Goal: Transaction & Acquisition: Purchase product/service

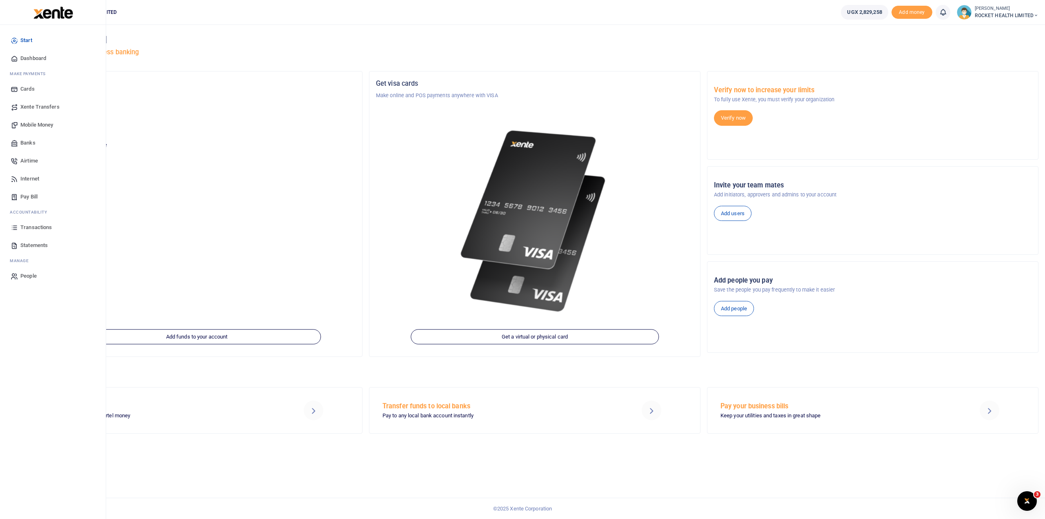
click at [42, 224] on span "Transactions" at bounding box center [35, 227] width 31 height 8
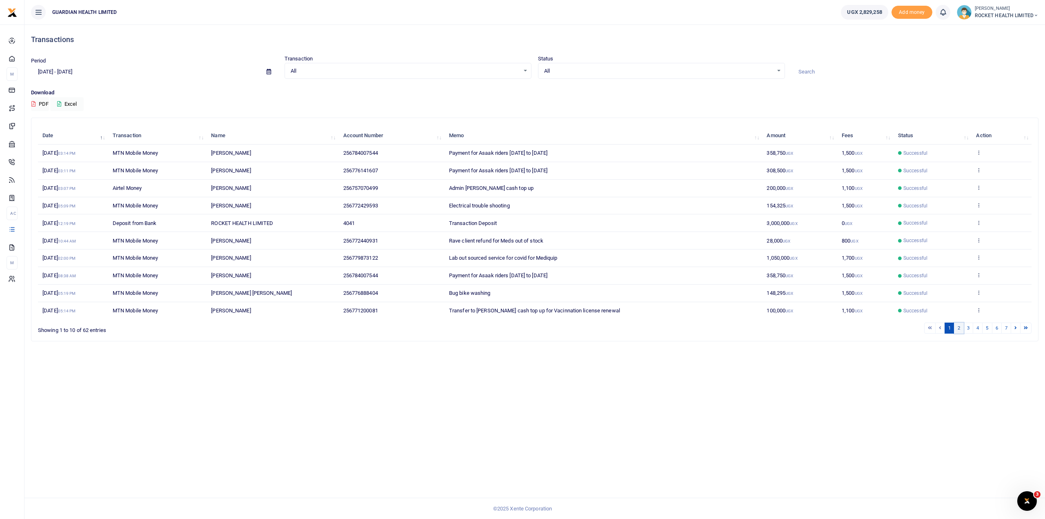
click at [962, 327] on link "2" at bounding box center [959, 327] width 10 height 11
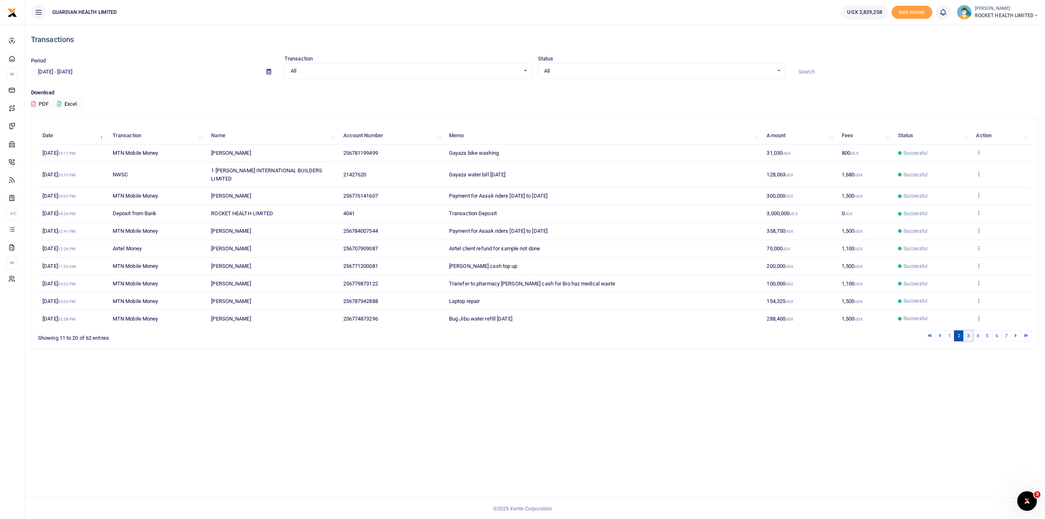
click at [970, 330] on link "3" at bounding box center [968, 335] width 10 height 11
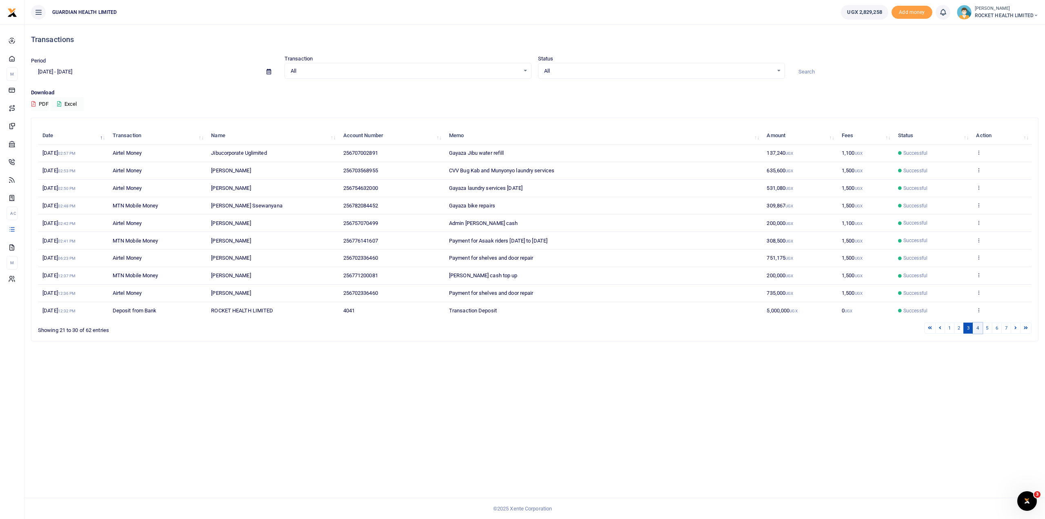
click at [979, 325] on link "4" at bounding box center [978, 327] width 10 height 11
click at [980, 151] on icon at bounding box center [978, 152] width 5 height 6
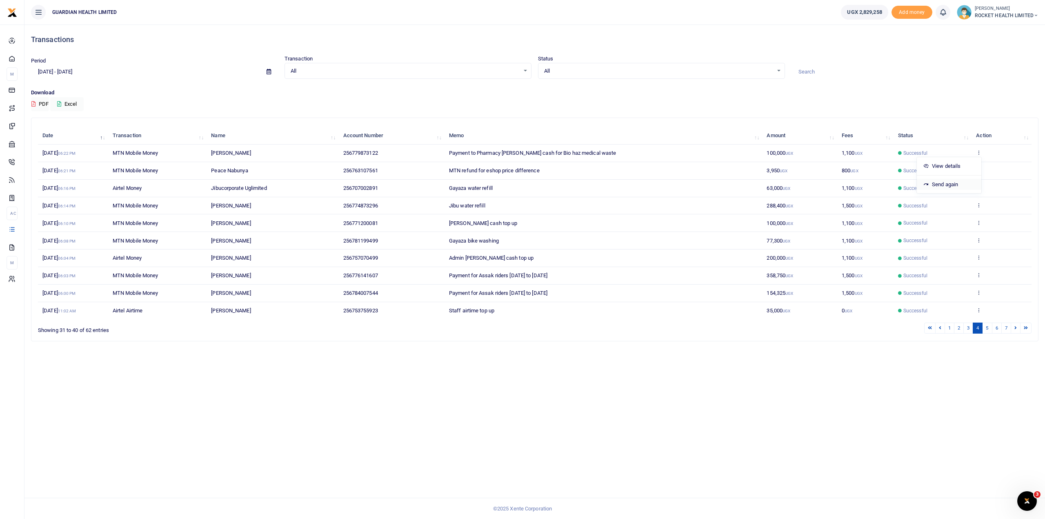
click at [946, 180] on link "Send again" at bounding box center [949, 184] width 64 height 11
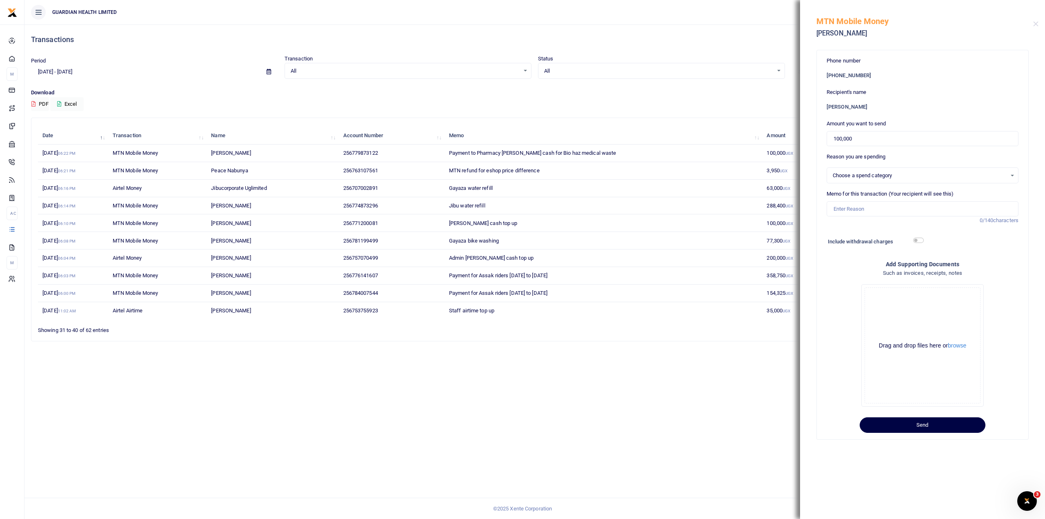
select select "5406"
click at [853, 211] on input "Memo for this transaction (Your recipient will see this)" at bounding box center [922, 209] width 192 height 16
type input "Payment for Lab [PERSON_NAME] cash"
click at [922, 428] on button "Send" at bounding box center [922, 425] width 126 height 16
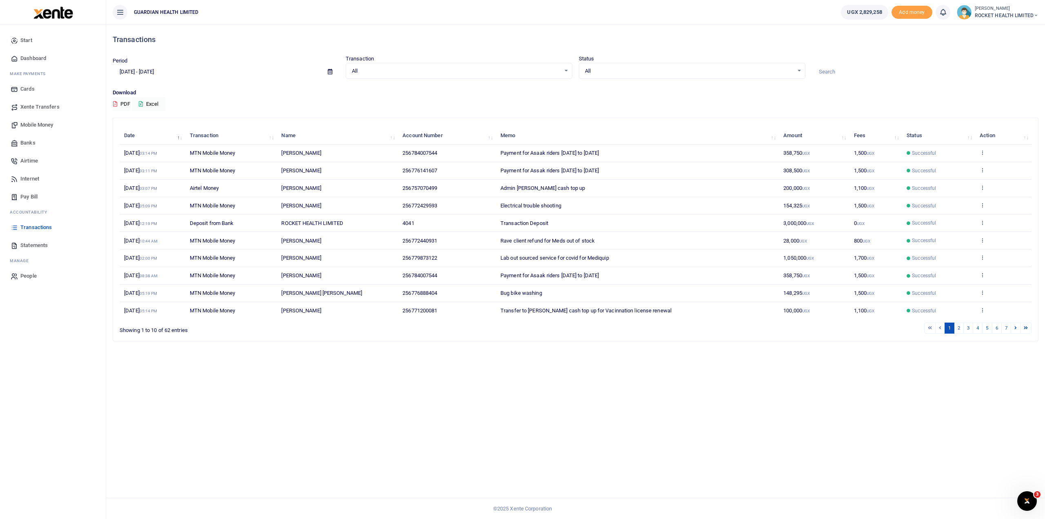
click at [40, 228] on span "Transactions" at bounding box center [35, 227] width 31 height 8
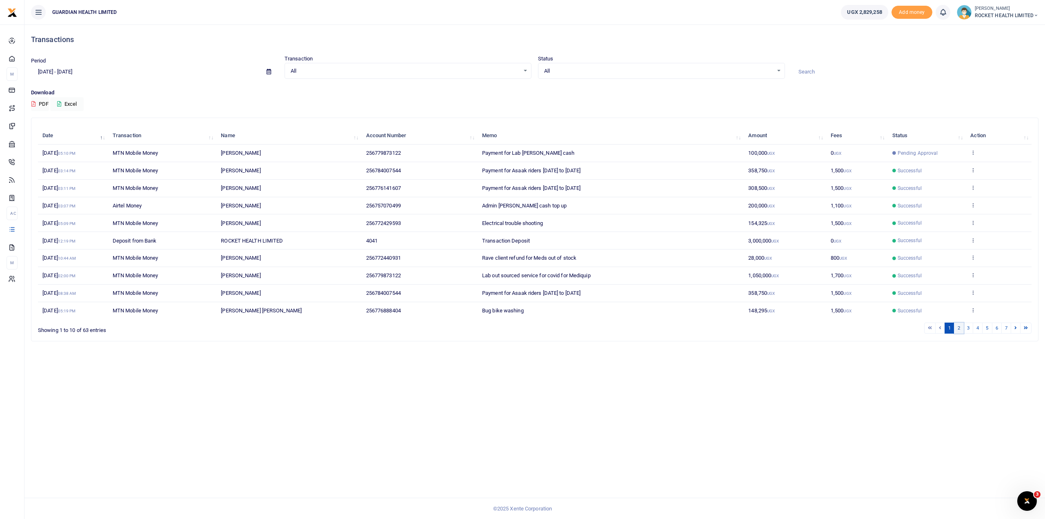
click at [964, 328] on link "2" at bounding box center [959, 327] width 10 height 11
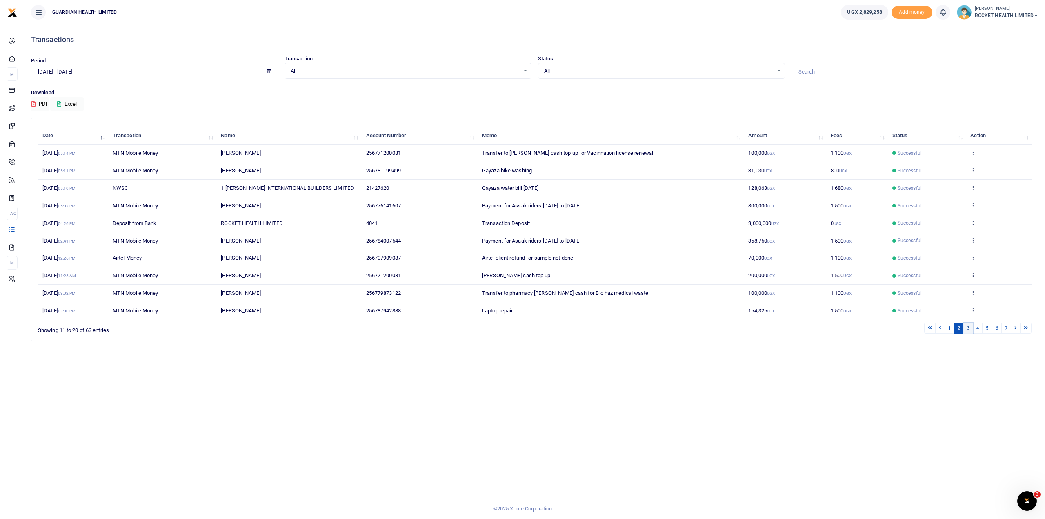
click at [971, 327] on link "3" at bounding box center [968, 327] width 10 height 11
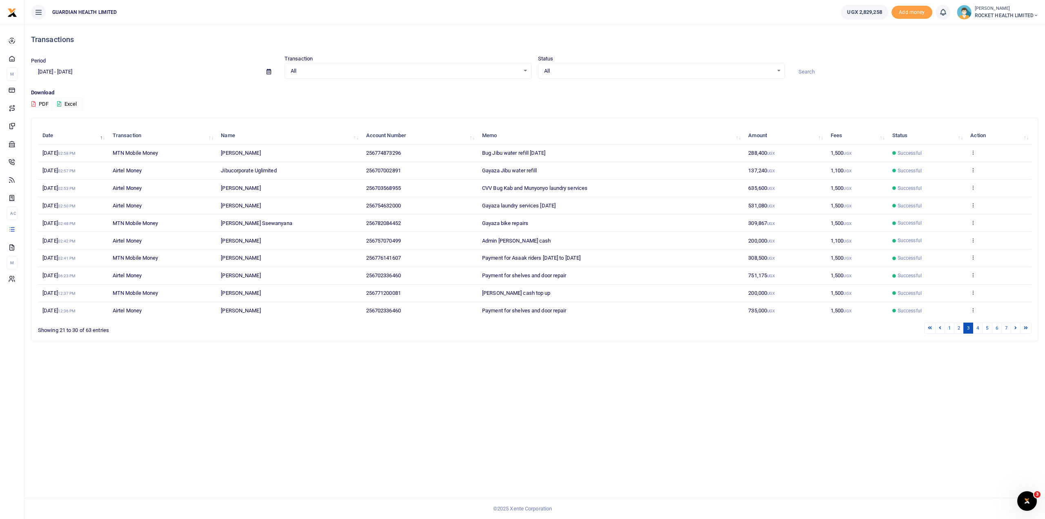
click at [974, 270] on td "View details Send again" at bounding box center [999, 276] width 66 height 18
click at [974, 272] on icon at bounding box center [972, 275] width 5 height 6
click at [953, 285] on link "View details" at bounding box center [943, 287] width 64 height 11
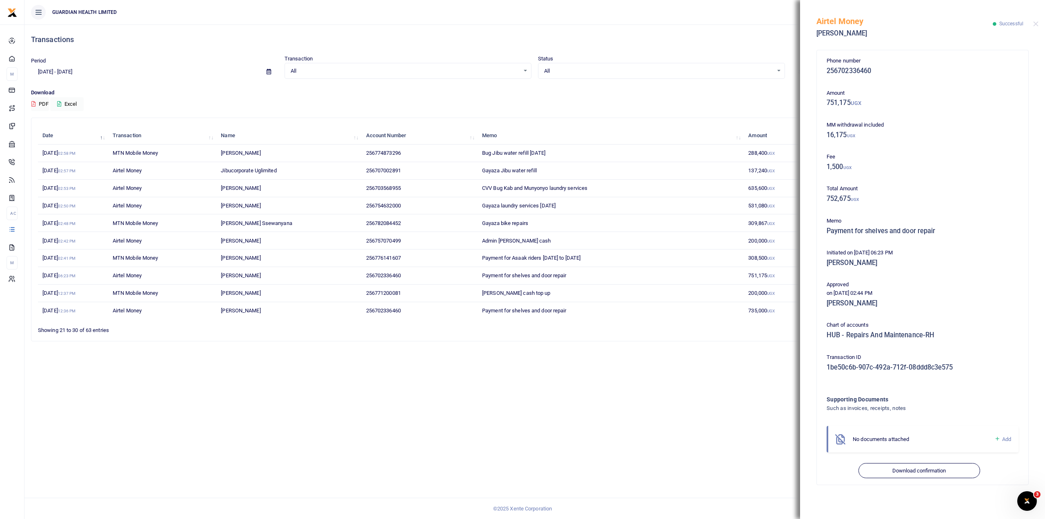
click at [1035, 19] on div "Airtel Money Ronald Kasoone Successful" at bounding box center [922, 22] width 245 height 45
click at [1042, 24] on div "Airtel Money Ronald Kasoone Successful" at bounding box center [922, 22] width 245 height 45
drag, startPoint x: 1035, startPoint y: 22, endPoint x: 1032, endPoint y: 28, distance: 6.4
click at [1034, 22] on button "Close" at bounding box center [1035, 23] width 5 height 5
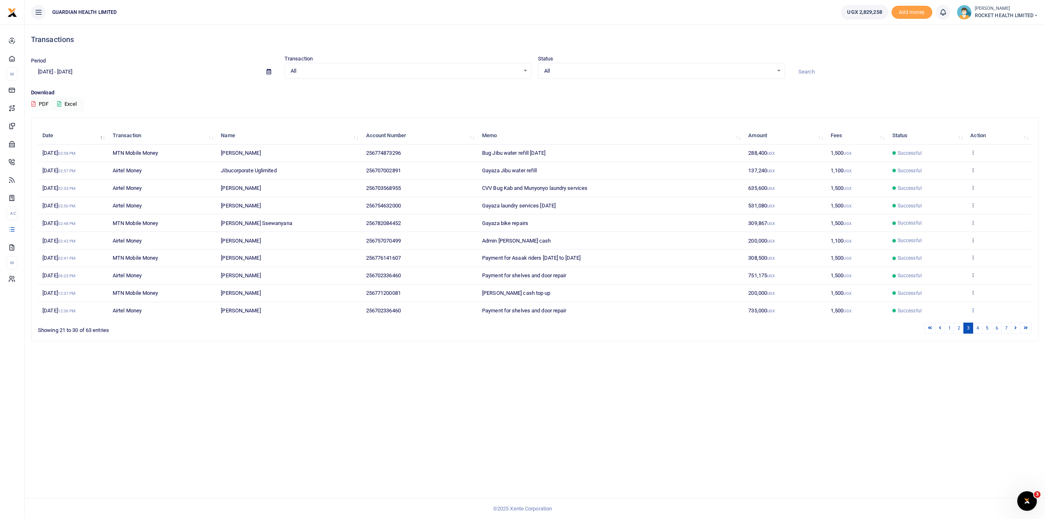
click at [973, 311] on link at bounding box center [972, 310] width 5 height 6
click at [948, 298] on link "Send again" at bounding box center [943, 296] width 64 height 11
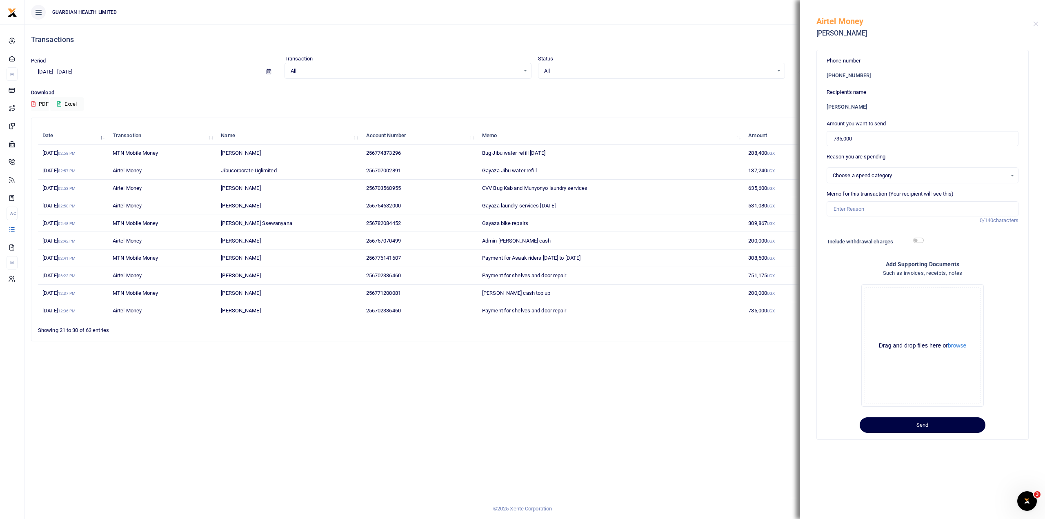
select select "5456"
click at [858, 143] on input "735,000" at bounding box center [922, 139] width 192 height 16
drag, startPoint x: 858, startPoint y: 143, endPoint x: 710, endPoint y: 144, distance: 147.7
click at [710, 144] on div "Transactions Period 07/30/2025 - 08/28/2025 Transaction All Select an option...…" at bounding box center [522, 259] width 1045 height 519
type input "85,000"
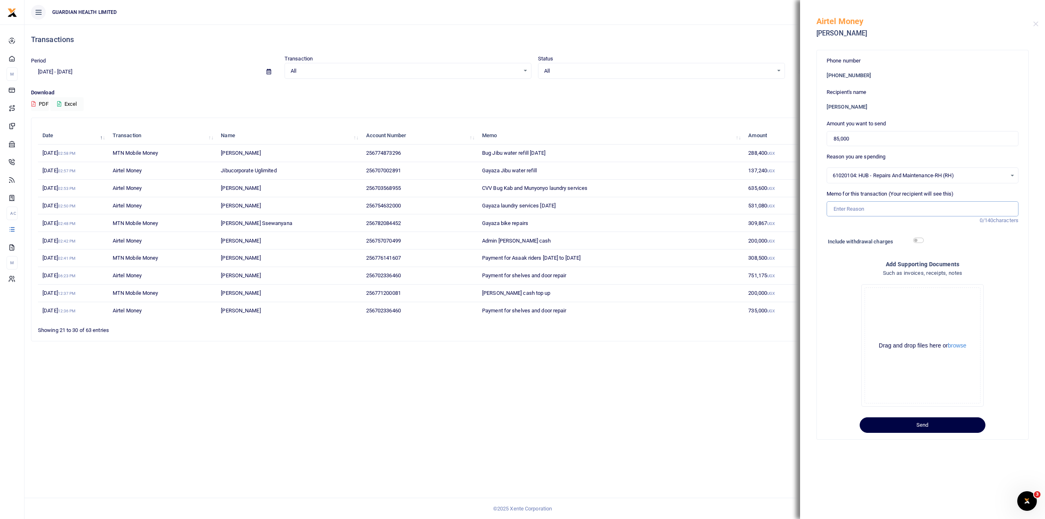
click at [848, 211] on input "Memo for this transaction (Your recipient will see this)" at bounding box center [922, 209] width 192 height 16
click at [843, 210] on input "Finace door lock repair" at bounding box center [922, 209] width 192 height 16
click at [853, 208] on input "Finance door lock repair" at bounding box center [922, 209] width 192 height 16
type input "Finance bathroom door lock repair"
click at [920, 240] on input "checkbox" at bounding box center [918, 240] width 11 height 5
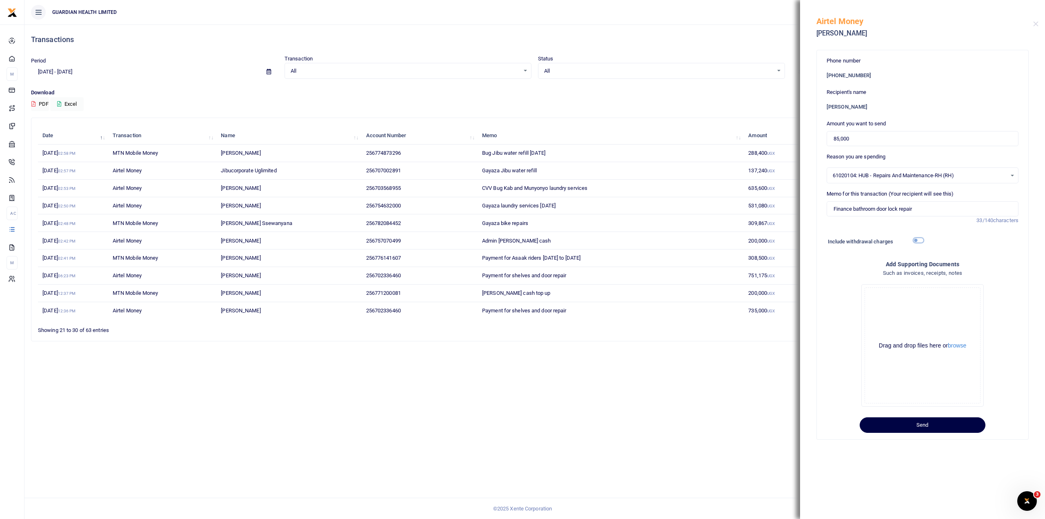
checkbox input "true"
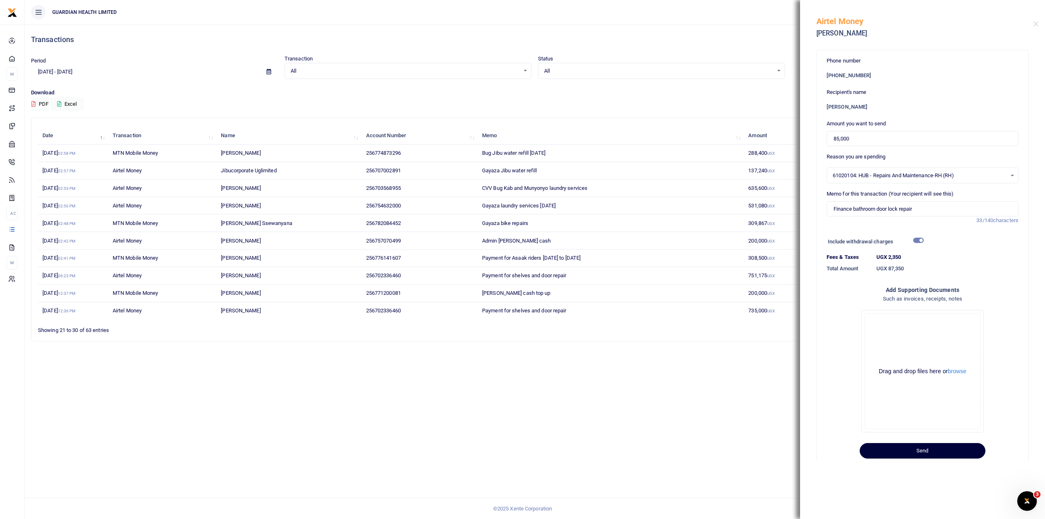
click at [922, 455] on button "Send" at bounding box center [922, 451] width 126 height 16
